Goal: Task Accomplishment & Management: Manage account settings

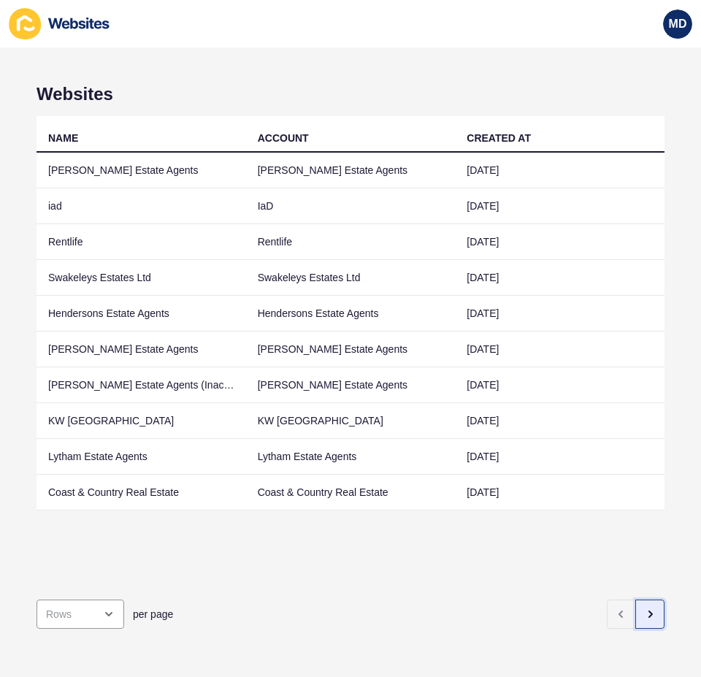
click at [637, 612] on button "button" at bounding box center [650, 614] width 29 height 29
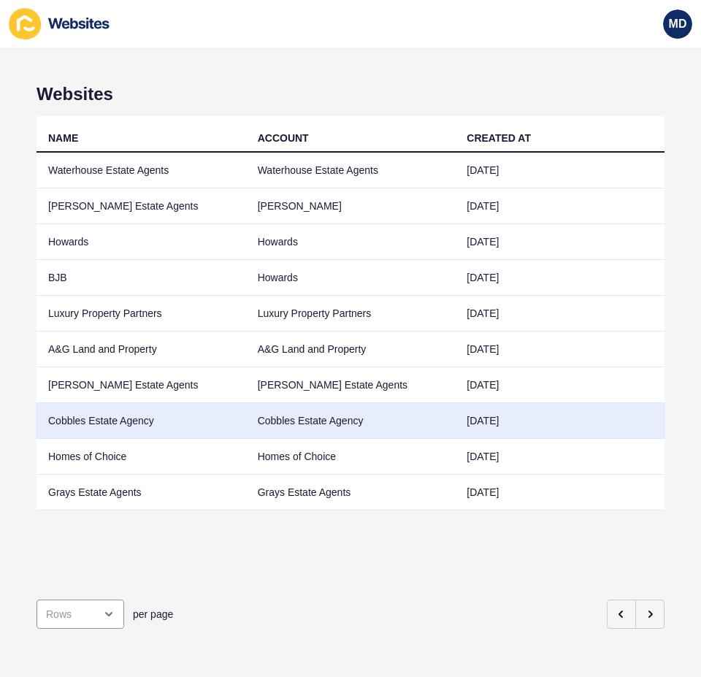
click at [119, 411] on td "Cobbles Estate Agency" at bounding box center [142, 421] width 210 height 36
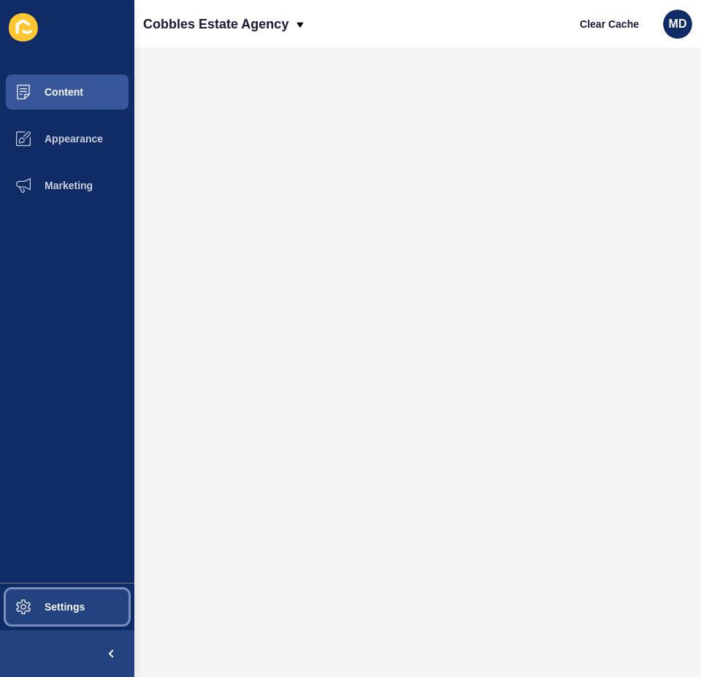
click at [88, 625] on button "Settings" at bounding box center [67, 607] width 134 height 47
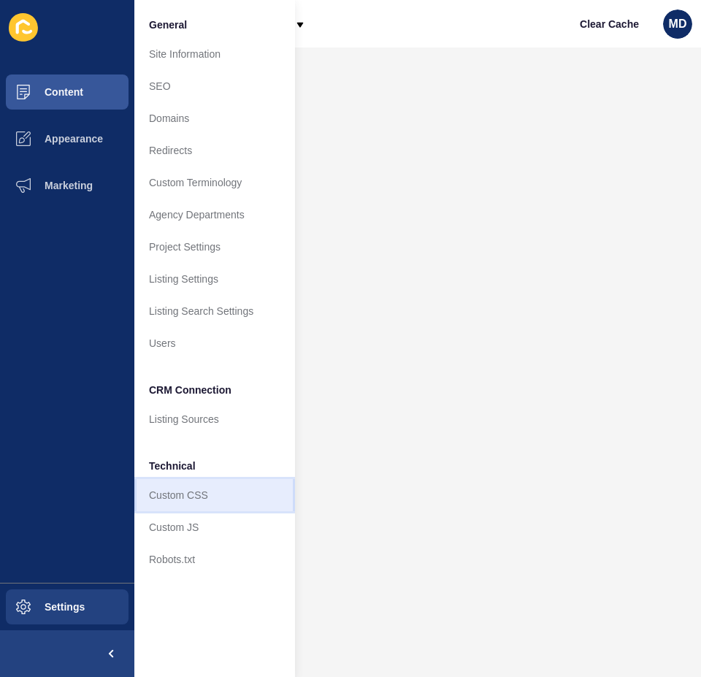
click at [188, 501] on link "Custom CSS" at bounding box center [214, 495] width 161 height 32
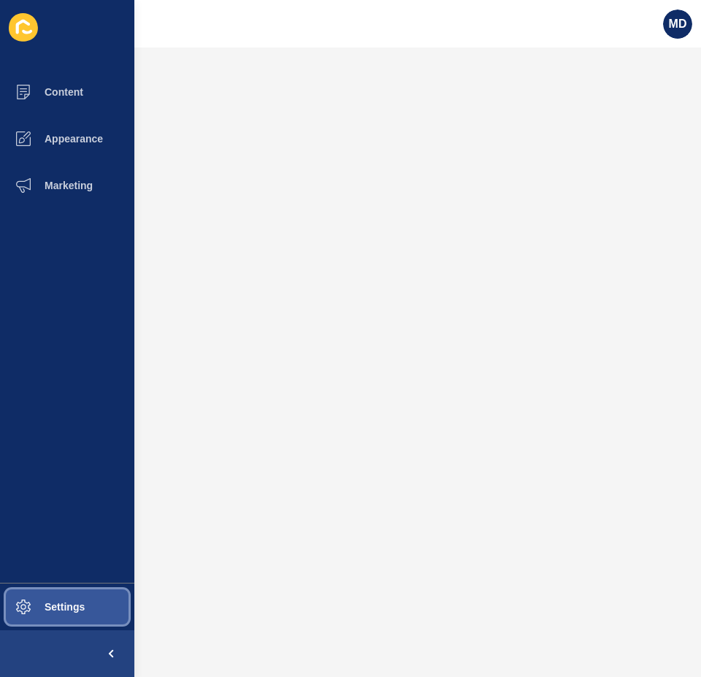
drag, startPoint x: 45, startPoint y: 603, endPoint x: 66, endPoint y: 596, distance: 21.5
click at [46, 603] on span "Settings" at bounding box center [41, 607] width 87 height 12
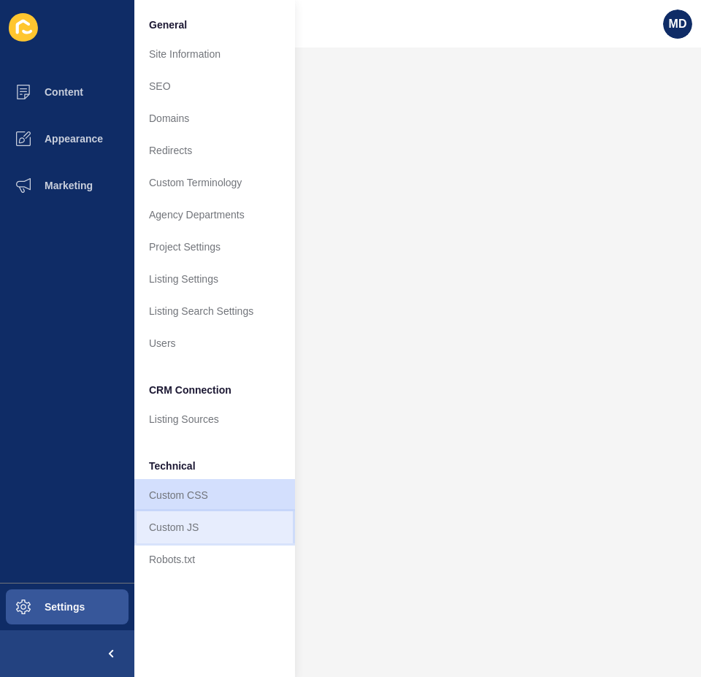
click at [189, 519] on link "Custom JS" at bounding box center [214, 527] width 161 height 32
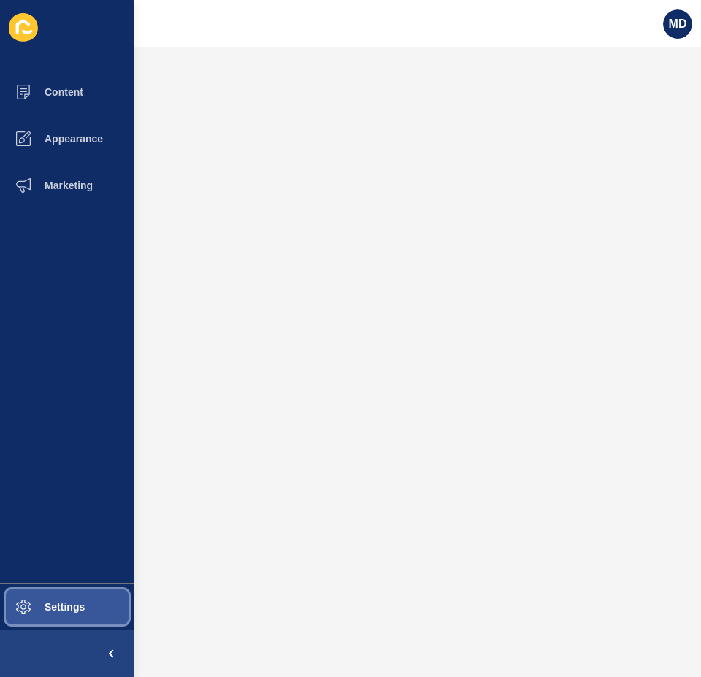
click at [83, 605] on span "Settings" at bounding box center [41, 607] width 87 height 12
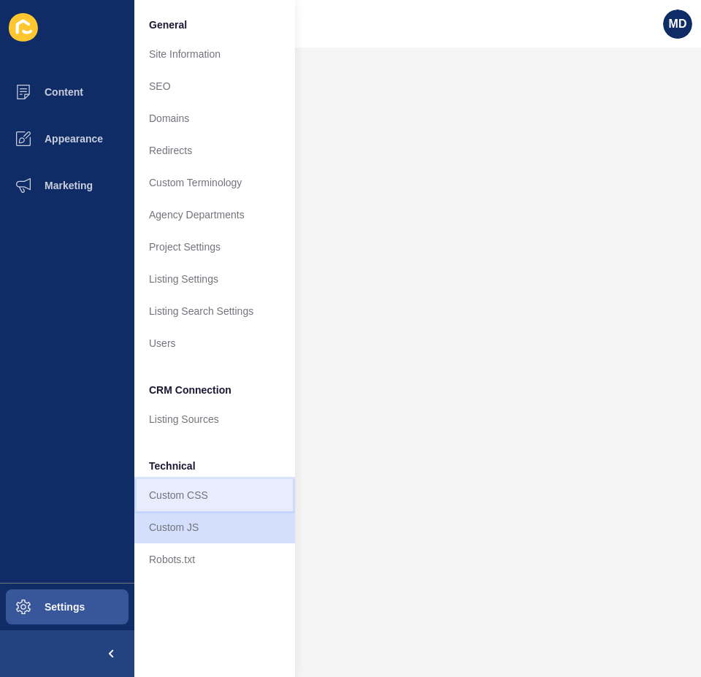
click at [208, 508] on link "Custom CSS" at bounding box center [214, 495] width 161 height 32
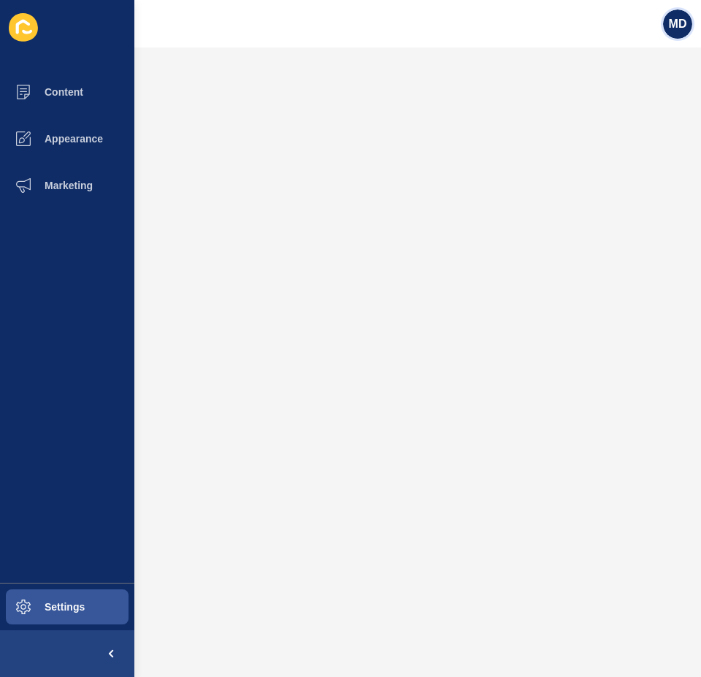
click at [672, 31] on div "MD" at bounding box center [677, 23] width 29 height 29
